Goal: Task Accomplishment & Management: Use online tool/utility

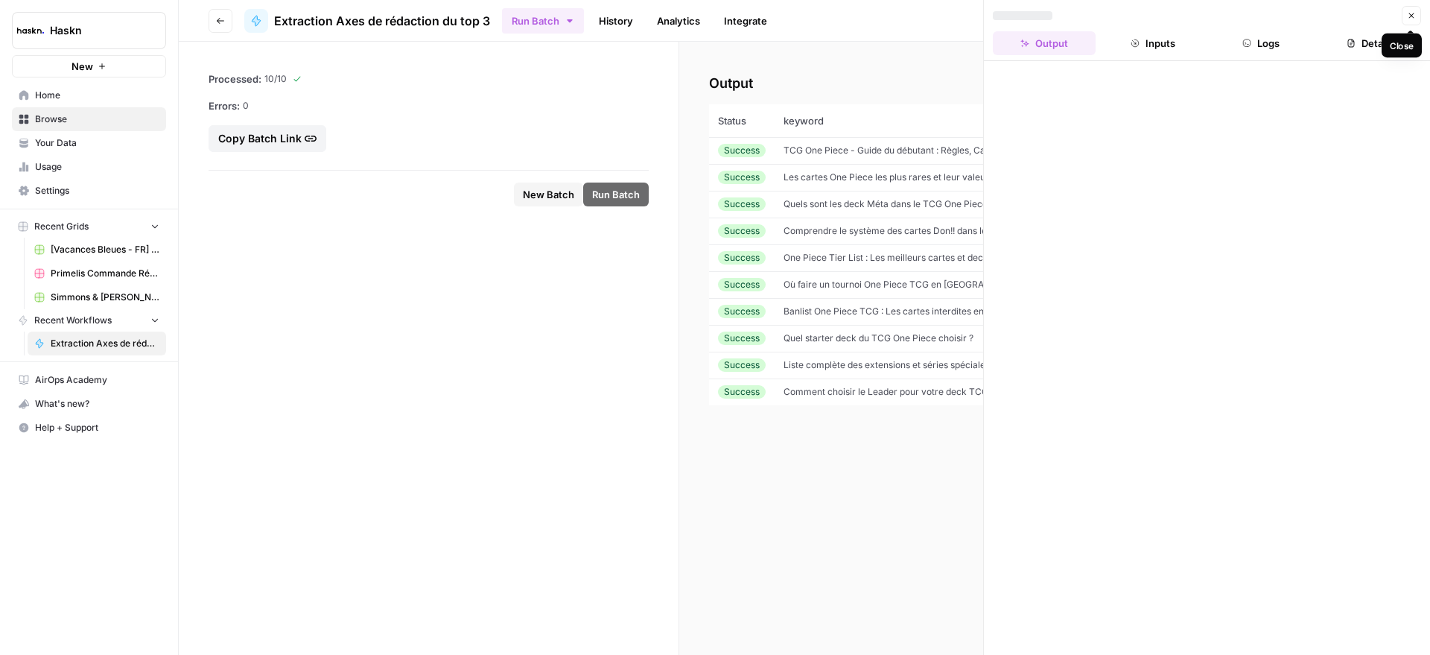
click at [1413, 20] on button "Close" at bounding box center [1411, 15] width 19 height 19
click at [1244, 618] on button "Reload" at bounding box center [1233, 609] width 42 height 19
